Goal: Task Accomplishment & Management: Manage account settings

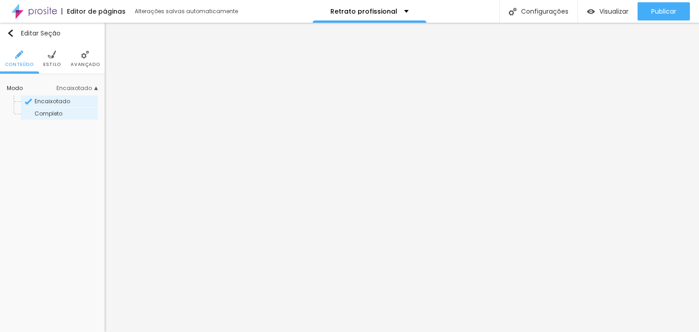
click at [58, 114] on span "Completo" at bounding box center [49, 114] width 28 height 8
click at [41, 100] on span "Encaixotado" at bounding box center [53, 101] width 36 height 8
click at [11, 34] on img "button" at bounding box center [10, 33] width 7 height 7
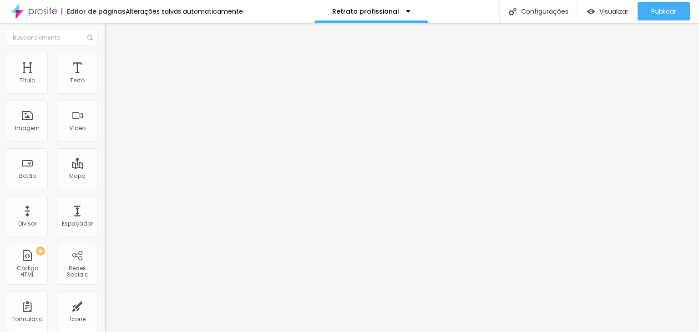
click at [105, 60] on li "Avançado" at bounding box center [157, 57] width 105 height 9
click at [105, 84] on div "Modo Encaixotado Encaixotado Completo" at bounding box center [157, 83] width 105 height 25
click at [105, 83] on span "Encaixotado" at bounding box center [123, 79] width 36 height 8
click at [105, 59] on li "Estilo" at bounding box center [157, 57] width 105 height 9
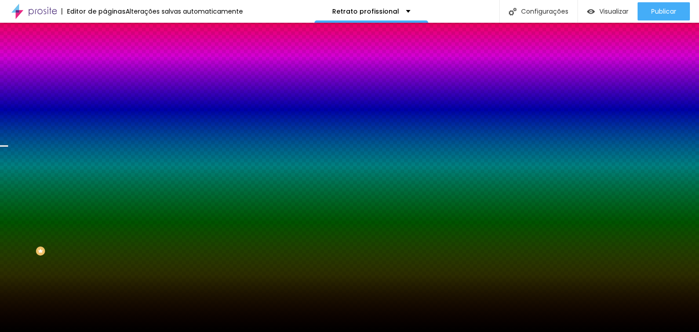
click at [105, 57] on img at bounding box center [109, 57] width 8 height 8
click at [105, 95] on span "Parallax" at bounding box center [116, 91] width 22 height 8
click at [105, 100] on span "Nenhum" at bounding box center [117, 96] width 24 height 8
click at [112, 103] on span "Nenhum" at bounding box center [124, 100] width 24 height 8
click at [105, 109] on span "Parallax" at bounding box center [116, 105] width 22 height 8
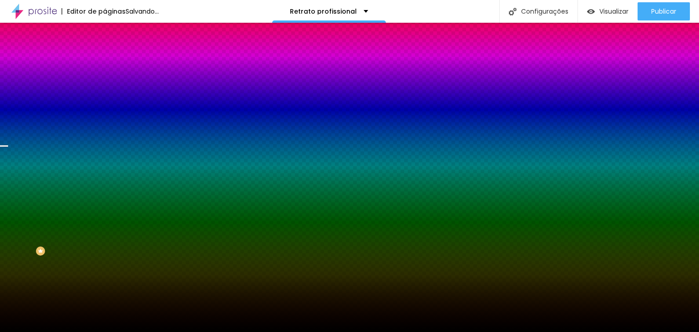
click at [105, 108] on div "Nenhum Parallax" at bounding box center [157, 101] width 105 height 14
click at [105, 95] on span "Parallax" at bounding box center [116, 91] width 22 height 8
click at [105, 88] on div "Efeito da Imagem" at bounding box center [157, 85] width 105 height 5
click at [154, 82] on img at bounding box center [156, 78] width 5 height 5
click at [105, 124] on div at bounding box center [157, 124] width 105 height 0
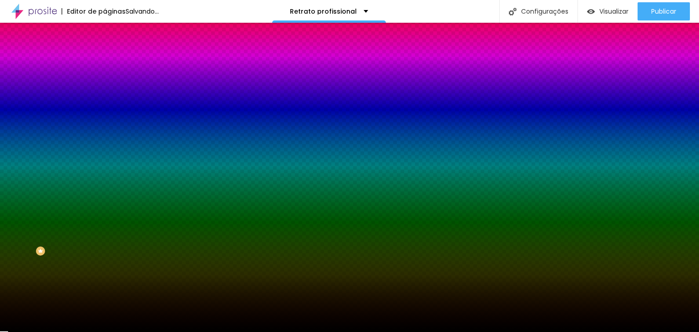
drag, startPoint x: 91, startPoint y: 274, endPoint x: 91, endPoint y: 280, distance: 6.4
click at [105, 280] on div "Editar Seção Conteúdo Estilo Avançado Imagem de fundo Adicionar imagem Efeito d…" at bounding box center [157, 178] width 105 height 310
click at [145, 144] on span "DESATIVADO" at bounding box center [161, 140] width 33 height 5
click at [105, 138] on div "Efeitos de fundo" at bounding box center [157, 135] width 105 height 5
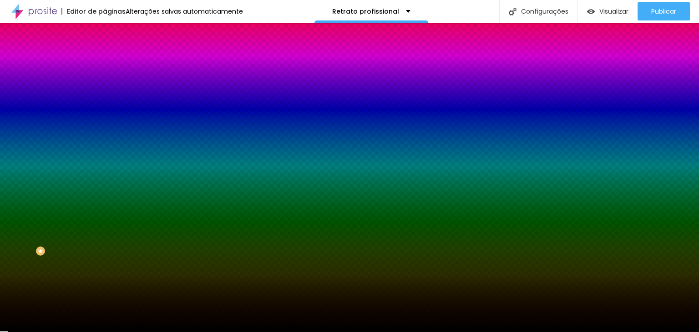
click at [105, 138] on div "Efeitos de fundo" at bounding box center [157, 135] width 105 height 5
click at [105, 144] on div "Efeito superior" at bounding box center [124, 140] width 38 height 5
click at [108, 152] on icon "button" at bounding box center [111, 148] width 6 height 6
click at [108, 177] on icon "button" at bounding box center [111, 173] width 6 height 6
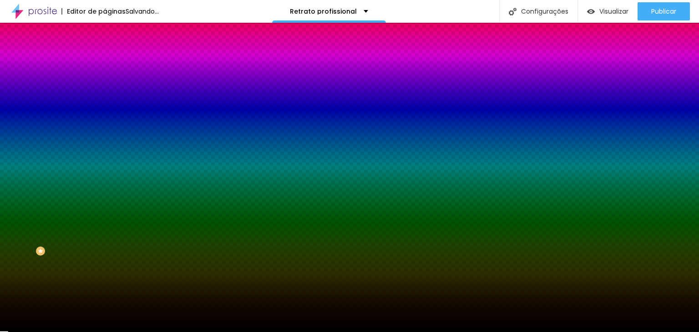
click at [105, 278] on div "Editar Seção Conteúdo Estilo Avançado Imagem de fundo Adicionar imagem Efeito d…" at bounding box center [157, 178] width 105 height 310
